Goal: Task Accomplishment & Management: Use online tool/utility

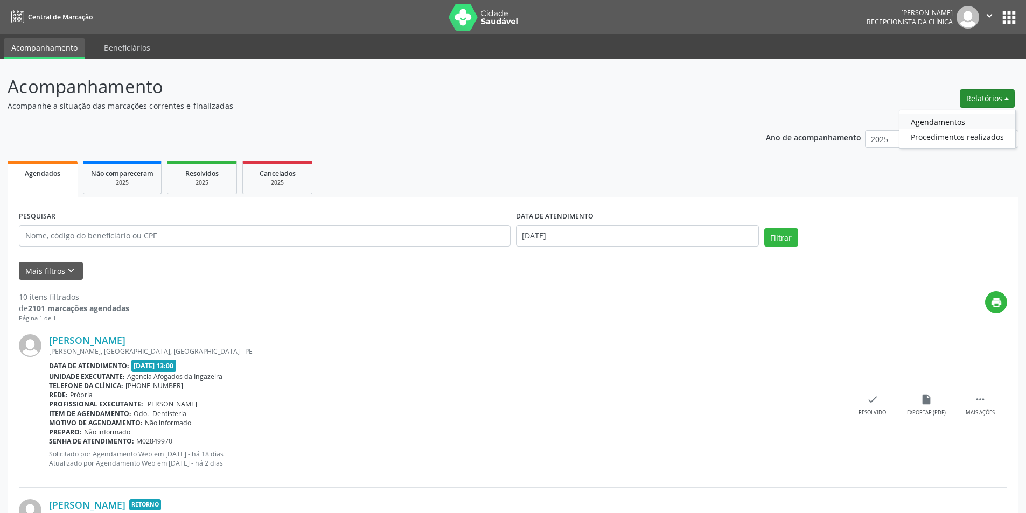
click at [958, 120] on link "Agendamentos" at bounding box center [957, 121] width 116 height 15
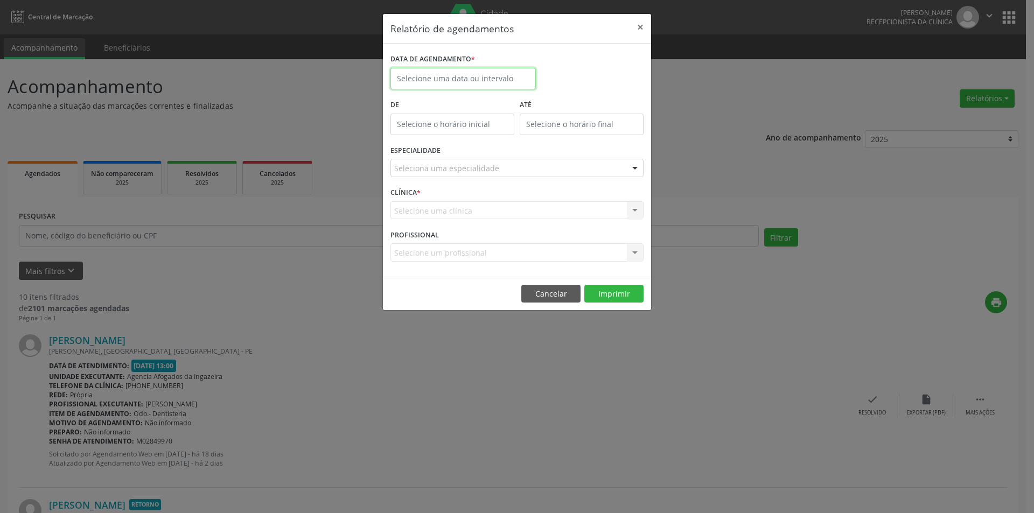
click at [513, 80] on input "text" at bounding box center [462, 79] width 145 height 22
click at [473, 199] on span "20" at bounding box center [472, 199] width 21 height 21
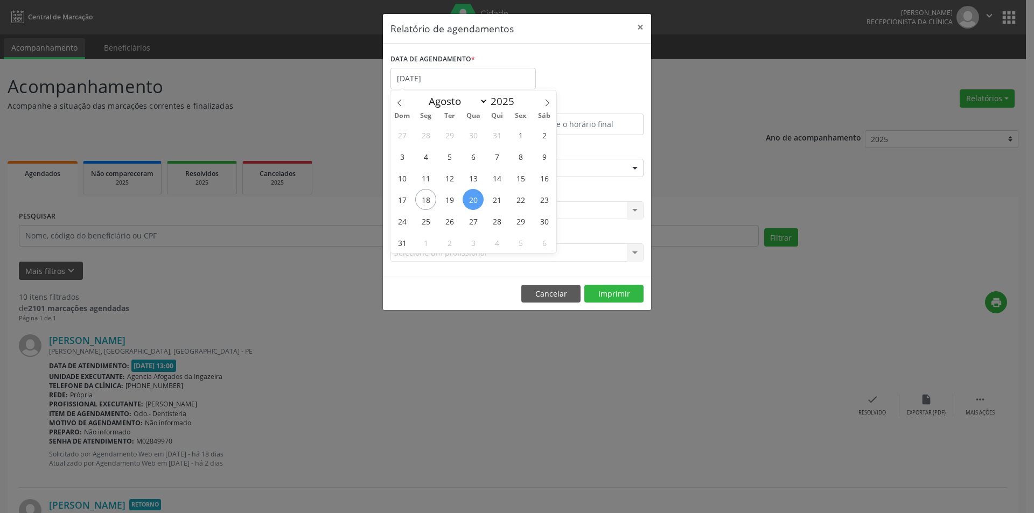
click at [473, 199] on span "20" at bounding box center [472, 199] width 21 height 21
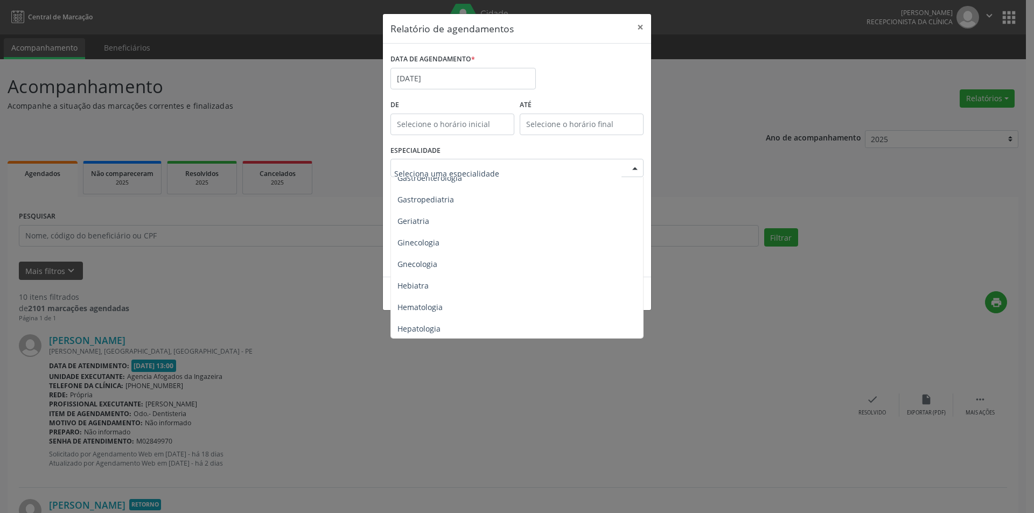
scroll to position [700, 0]
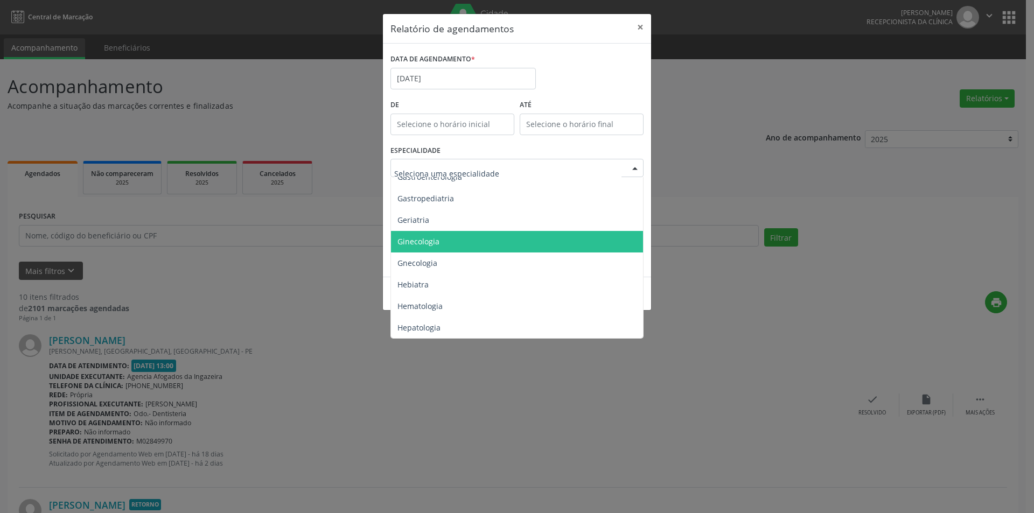
click at [470, 240] on span "Ginecologia" at bounding box center [518, 242] width 254 height 22
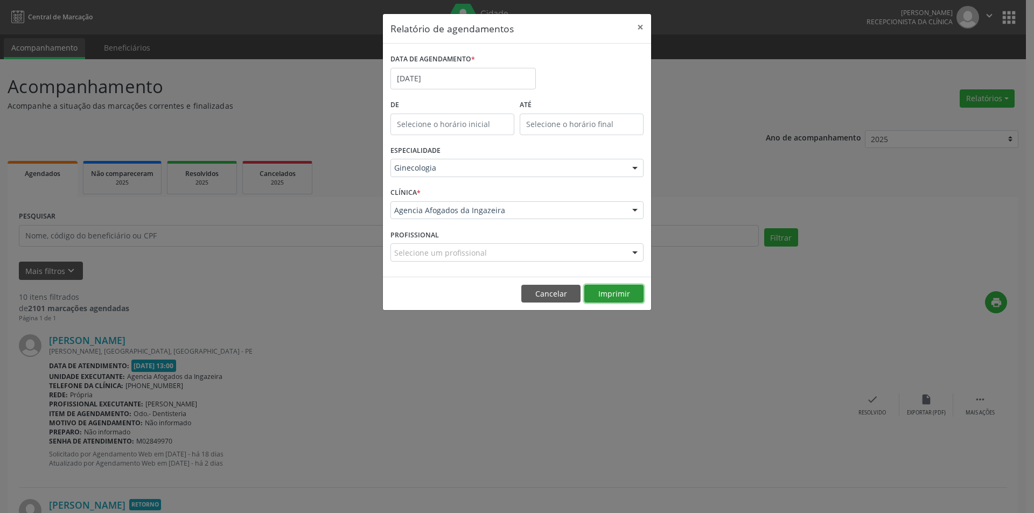
click at [613, 293] on button "Imprimir" at bounding box center [613, 294] width 59 height 18
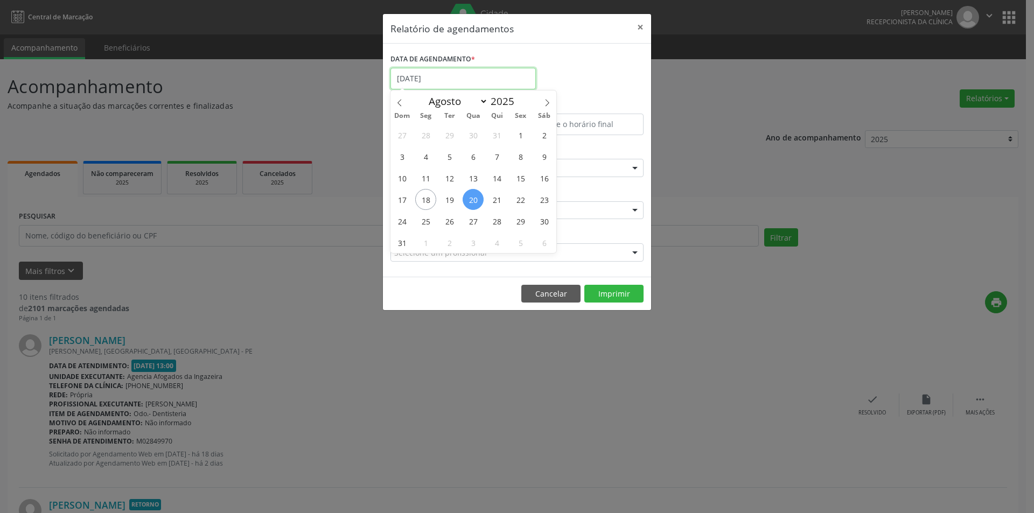
click at [474, 75] on input "[DATE]" at bounding box center [462, 79] width 145 height 22
click at [478, 219] on span "27" at bounding box center [472, 220] width 21 height 21
type input "[DATE]"
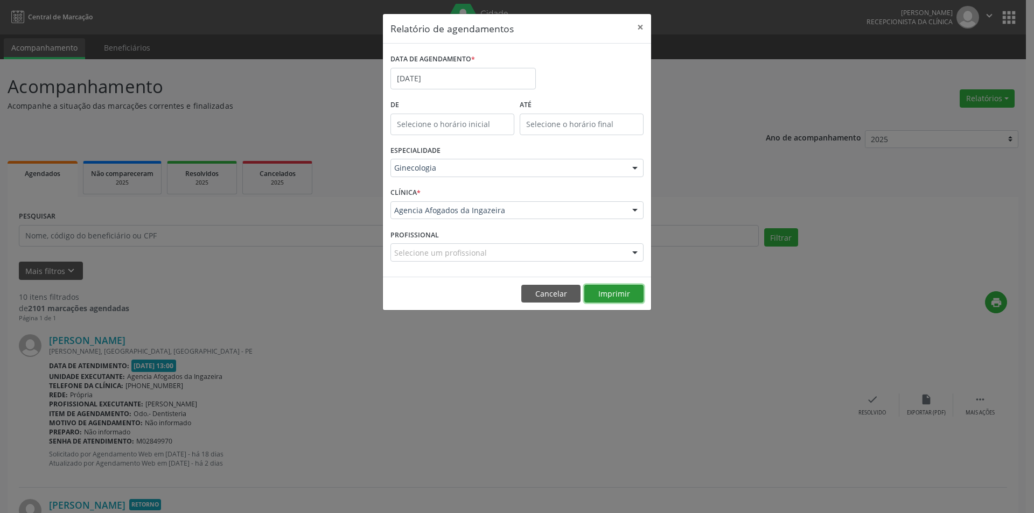
click at [620, 286] on button "Imprimir" at bounding box center [613, 294] width 59 height 18
